Goal: Task Accomplishment & Management: Complete application form

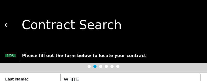
scroll to position [51, 0]
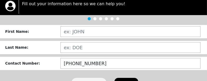
scroll to position [52, 0]
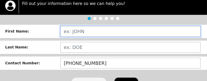
click at [84, 33] on input "text" at bounding box center [130, 31] width 140 height 11
type input "ROGER"
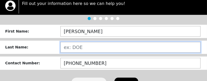
type input "WHITE"
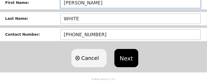
scroll to position [81, 0]
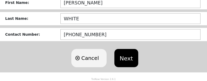
click at [123, 57] on button "Next" at bounding box center [126, 58] width 24 height 18
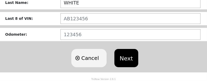
scroll to position [77, 0]
click at [82, 20] on div "Loading user experience Powered by TrxNow" at bounding box center [103, 19] width 195 height 23
click at [72, 17] on div "Loading user experience Powered by TrxNow" at bounding box center [103, 19] width 195 height 23
click at [122, 18] on div "Loading user experience Powered by TrxNow" at bounding box center [103, 19] width 195 height 23
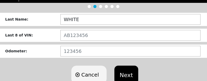
scroll to position [59, 0]
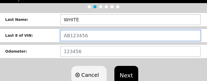
click at [65, 36] on input "text" at bounding box center [130, 35] width 140 height 11
type input "PG202778"
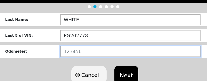
click at [79, 53] on input "number" at bounding box center [130, 51] width 140 height 11
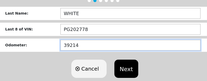
scroll to position [68, 0]
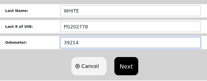
type input "39214"
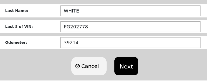
click at [124, 65] on button "Next" at bounding box center [126, 66] width 24 height 18
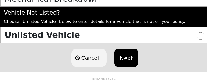
scroll to position [143, 0]
click at [128, 59] on button "Next" at bounding box center [126, 58] width 24 height 18
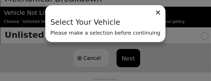
click at [154, 15] on div "Loading user experience Powered by TrxNow" at bounding box center [105, 19] width 198 height 23
click at [151, 12] on div "Loading user experience Powered by TrxNow" at bounding box center [105, 19] width 198 height 23
click at [151, 11] on div "Loading user experience Powered by TrxNow" at bounding box center [105, 19] width 198 height 23
click at [57, 56] on div "Select Your Vehicle Please make a selection before continuing" at bounding box center [105, 40] width 211 height 81
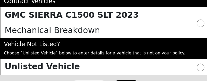
scroll to position [91, 0]
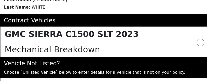
click at [53, 36] on h5 "GMC SIERRA C1500 SLT 2023" at bounding box center [72, 34] width 134 height 10
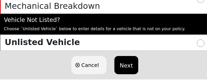
click at [127, 66] on button "Next" at bounding box center [126, 65] width 24 height 18
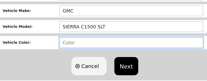
click at [76, 42] on input "text" at bounding box center [131, 42] width 144 height 11
type input "RED"
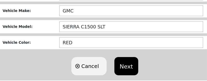
click at [127, 67] on button "Next" at bounding box center [126, 66] width 24 height 18
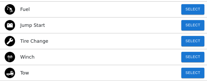
scroll to position [159, 0]
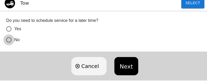
click at [9, 41] on input "No" at bounding box center [8, 39] width 11 height 11
radio input "true"
click at [127, 70] on button "Next" at bounding box center [126, 66] width 24 height 18
click at [128, 65] on button "Next" at bounding box center [126, 66] width 24 height 18
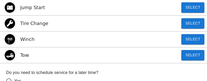
scroll to position [116, 0]
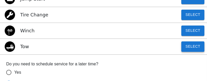
click at [187, 47] on button "Select" at bounding box center [192, 46] width 23 height 10
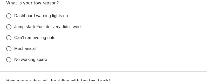
scroll to position [185, 0]
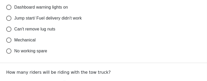
click at [10, 41] on input "Mechanical" at bounding box center [8, 40] width 11 height 11
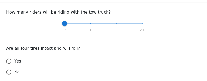
scroll to position [245, 0]
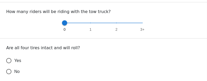
radio input "true"
radio input "false"
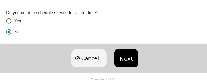
scroll to position [326, 0]
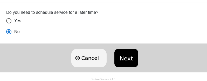
radio input "true"
click at [121, 56] on button "Next" at bounding box center [126, 58] width 24 height 18
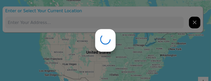
type input "G27H+CQ Central, LA, USA"
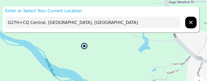
click at [46, 19] on div "Loading user experience Powered by TrxNow" at bounding box center [103, 19] width 195 height 23
click at [49, 10] on div "Loading user experience Powered by TrxNow" at bounding box center [103, 19] width 195 height 23
click at [43, 23] on div "Loading user experience Powered by TrxNow" at bounding box center [103, 19] width 195 height 23
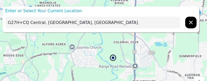
click at [54, 23] on div "Loading user experience Powered by TrxNow" at bounding box center [103, 19] width 195 height 23
click at [61, 22] on div "Loading user experience Powered by TrxNow" at bounding box center [103, 19] width 195 height 23
click at [194, 22] on div "Loading user experience Powered by TrxNow" at bounding box center [103, 19] width 195 height 23
click at [10, 22] on div "Loading user experience Powered by TrxNow" at bounding box center [103, 19] width 195 height 23
click at [8, 23] on div "Loading user experience Powered by TrxNow" at bounding box center [103, 19] width 195 height 23
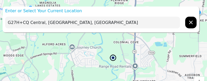
click at [10, 22] on div "Loading user experience Powered by TrxNow" at bounding box center [103, 19] width 195 height 23
click at [26, 23] on div "Loading user experience Powered by TrxNow" at bounding box center [103, 19] width 195 height 23
click at [34, 22] on div "Loading user experience Powered by TrxNow" at bounding box center [103, 19] width 195 height 23
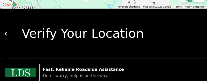
scroll to position [95, 0]
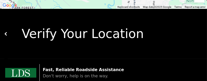
click at [5, 33] on img at bounding box center [6, 34] width 4 height 4
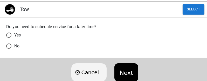
scroll to position [156, 0]
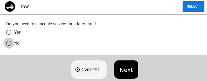
click at [9, 44] on input "No" at bounding box center [8, 43] width 11 height 11
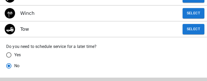
scroll to position [121, 0]
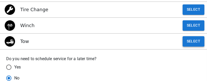
radio input "true"
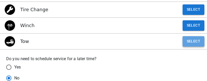
click at [190, 40] on button "Select" at bounding box center [194, 41] width 22 height 10
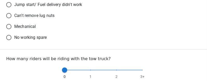
scroll to position [199, 0]
click at [10, 28] on div "Loading user experience Powered by TrxNow" at bounding box center [103, 19] width 195 height 23
click at [8, 26] on div "Loading user experience Powered by TrxNow" at bounding box center [103, 19] width 195 height 23
click at [11, 28] on div "Loading user experience Powered by TrxNow" at bounding box center [103, 19] width 195 height 23
click at [9, 27] on div "Loading user experience Powered by TrxNow" at bounding box center [103, 19] width 195 height 23
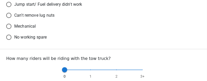
click at [9, 26] on div "Loading user experience Powered by TrxNow" at bounding box center [103, 19] width 195 height 23
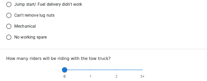
click at [9, 26] on div "Loading user experience Powered by TrxNow" at bounding box center [103, 19] width 195 height 23
click at [10, 36] on input "No working spare" at bounding box center [8, 37] width 11 height 11
radio input "true"
click at [8, 26] on div "Loading user experience Powered by TrxNow" at bounding box center [103, 19] width 195 height 23
click at [10, 37] on input "No working spare" at bounding box center [8, 37] width 11 height 11
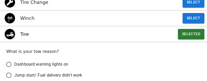
scroll to position [121, 0]
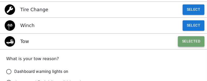
click at [190, 41] on button "Selected" at bounding box center [191, 41] width 26 height 10
click at [185, 39] on button "Selected" at bounding box center [191, 41] width 26 height 10
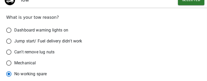
scroll to position [164, 0]
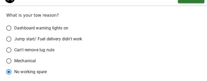
click at [9, 63] on input "Mechanical" at bounding box center [8, 60] width 11 height 11
radio input "false"
radio input "true"
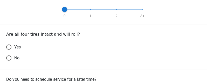
scroll to position [259, 0]
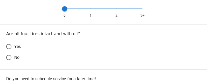
radio input "true"
radio input "false"
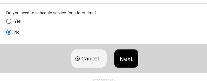
scroll to position [326, 0]
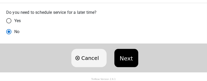
radio input "true"
click at [123, 59] on button "Next" at bounding box center [126, 58] width 24 height 18
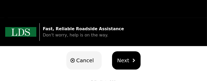
scroll to position [138, 0]
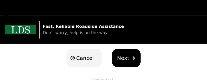
click at [123, 56] on span "Next" at bounding box center [123, 58] width 12 height 8
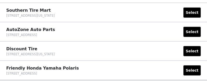
scroll to position [522, 0]
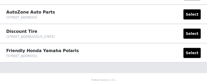
click at [154, 75] on p "TrxNow Version 2.6.1" at bounding box center [103, 77] width 207 height 9
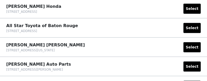
scroll to position [245, 0]
